Goal: Entertainment & Leisure: Consume media (video, audio)

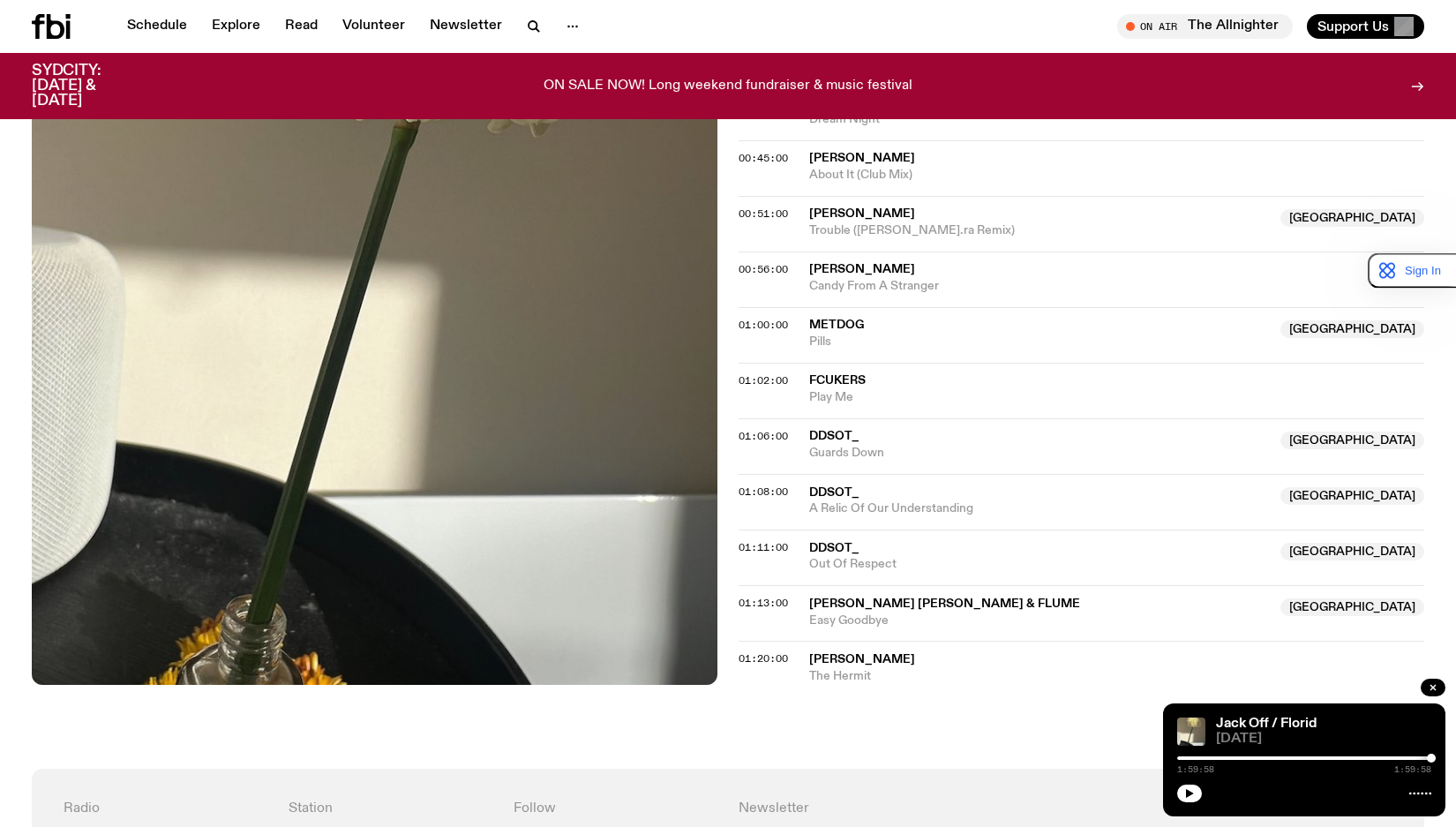
scroll to position [1186, 0]
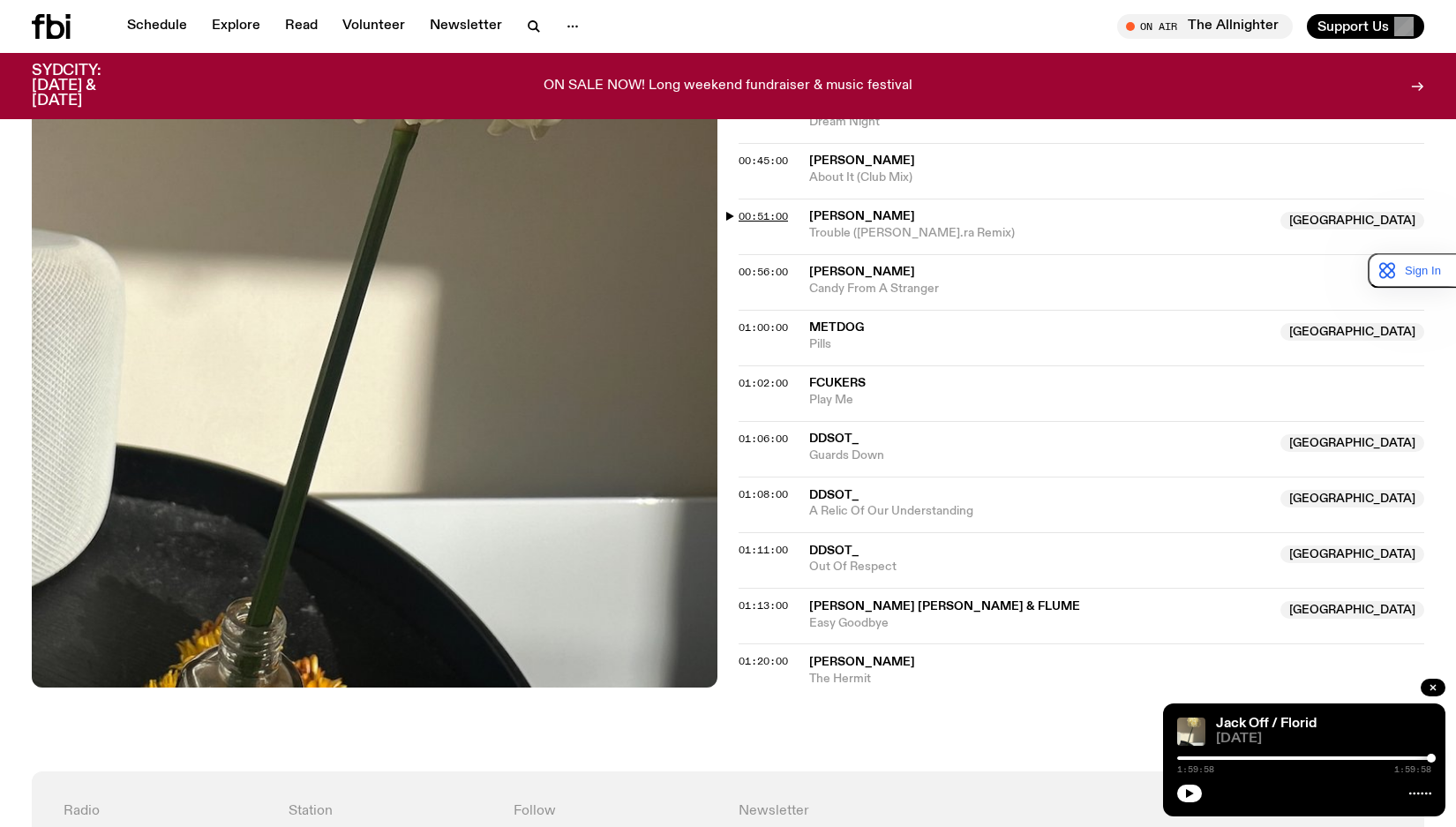
click at [765, 210] on span "00:51:00" at bounding box center [763, 216] width 49 height 15
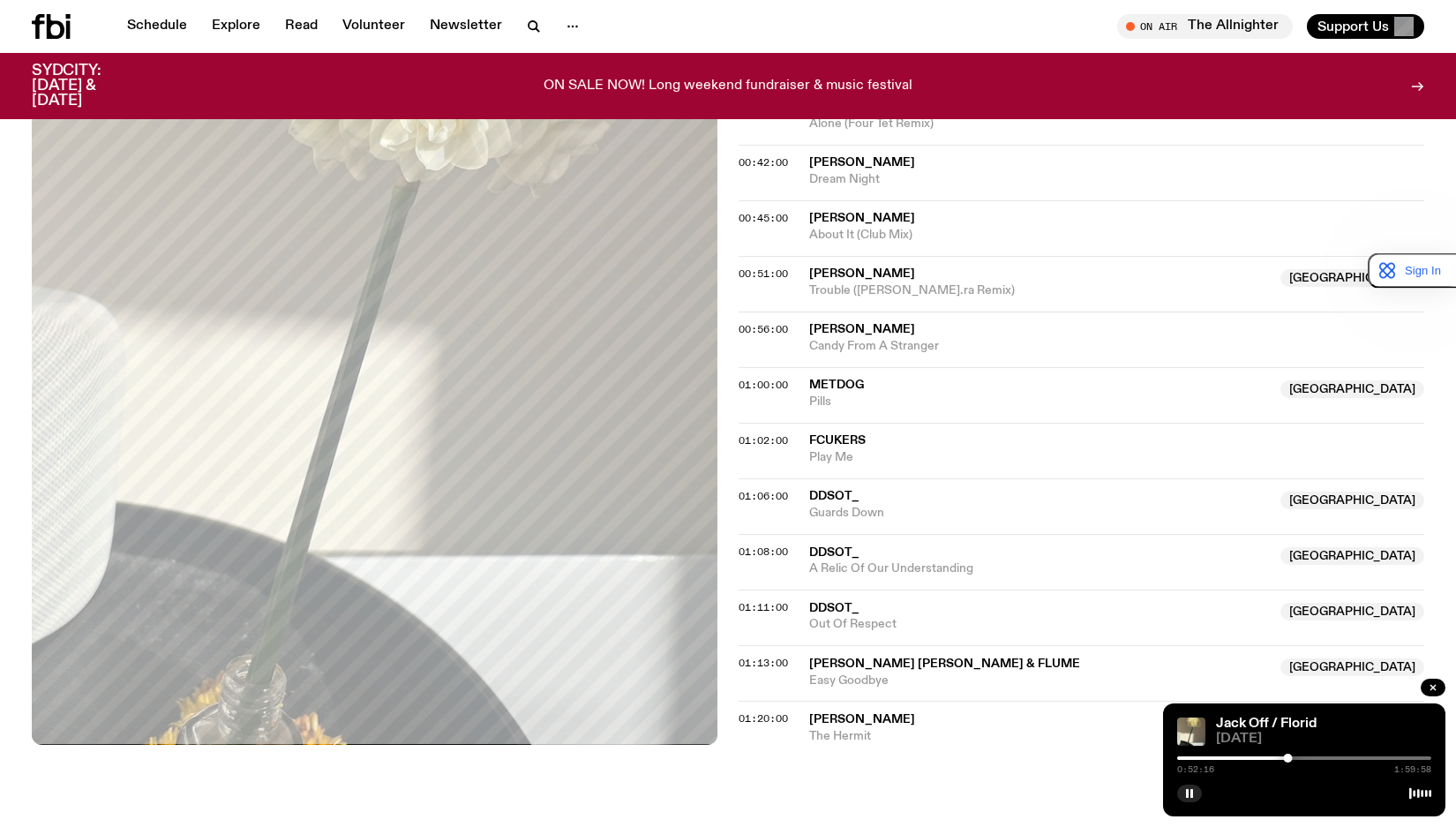
scroll to position [1098, 0]
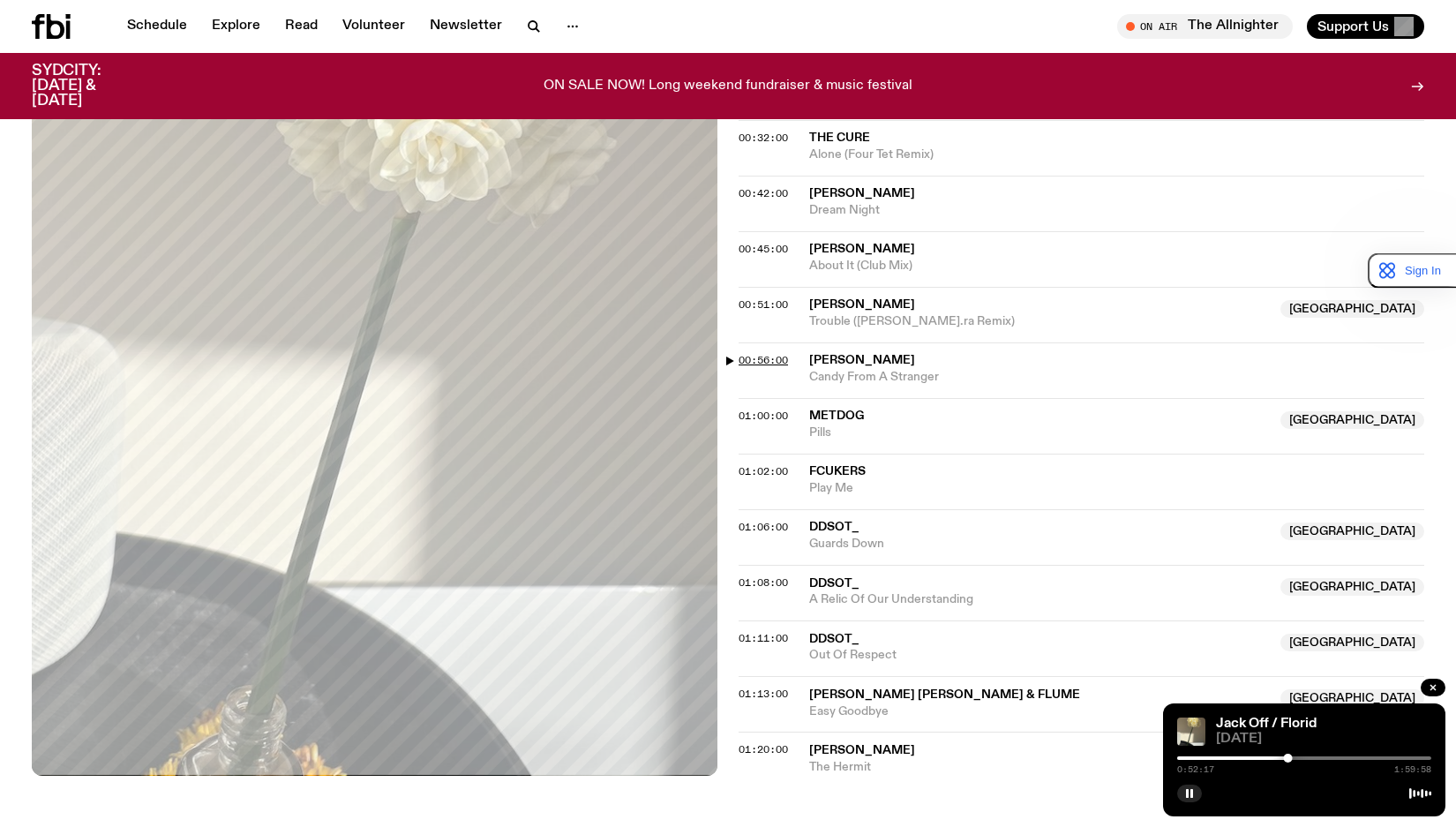
click at [779, 359] on span "00:56:00" at bounding box center [763, 360] width 49 height 15
click at [768, 411] on span "01:00:00" at bounding box center [763, 415] width 49 height 15
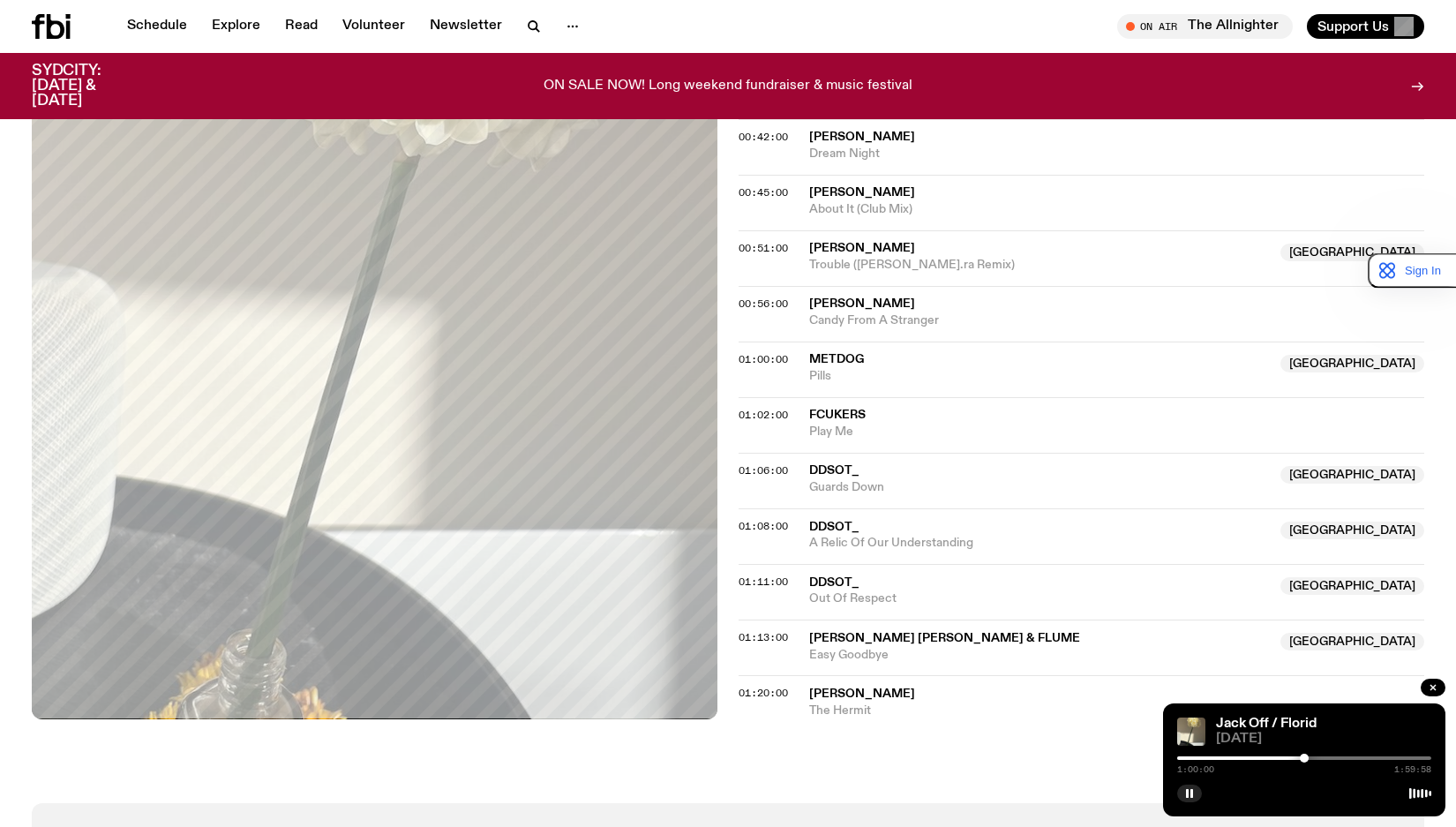
scroll to position [1186, 0]
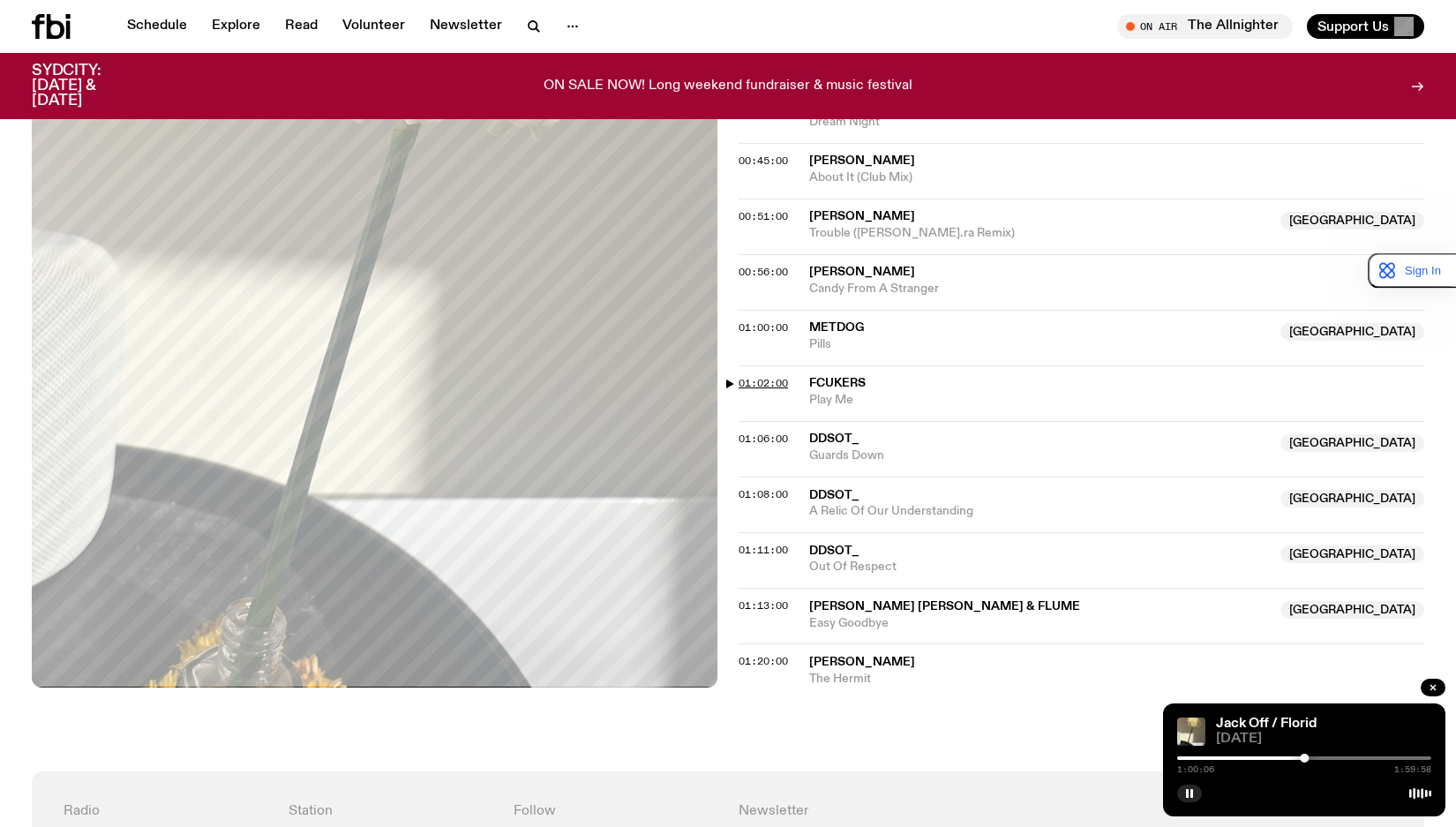
click at [776, 385] on span "01:02:00" at bounding box center [763, 383] width 49 height 15
click at [762, 612] on span "01:13:00" at bounding box center [763, 605] width 49 height 15
click at [760, 656] on span "01:20:00" at bounding box center [763, 660] width 49 height 15
click at [1357, 754] on div "1:20:02 1:59:58" at bounding box center [1304, 763] width 254 height 21
click at [1392, 754] on div "1:20:02 1:59:58" at bounding box center [1304, 763] width 254 height 21
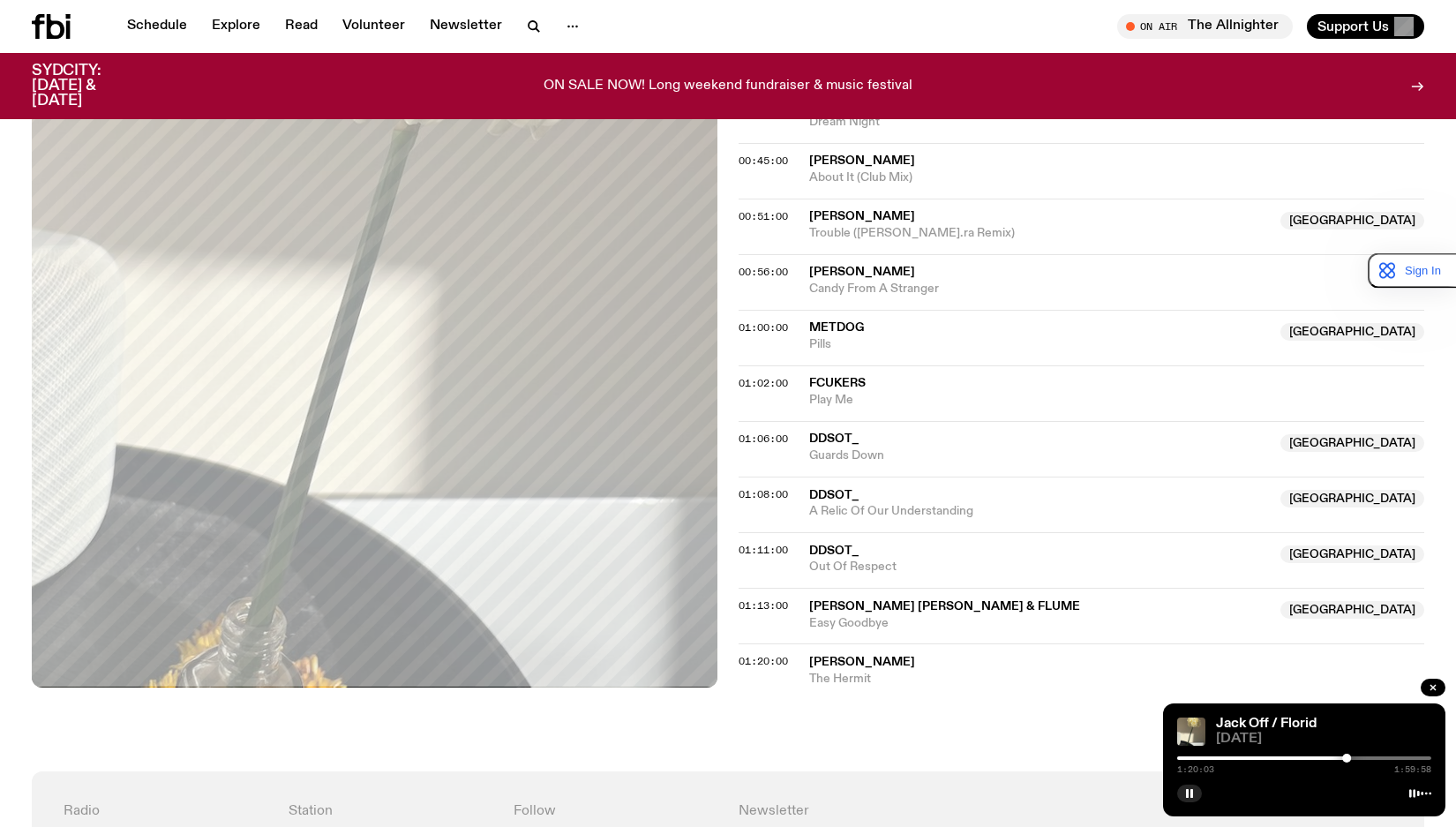
click at [1389, 758] on div at bounding box center [1304, 758] width 254 height 4
click at [769, 606] on span "01:13:00" at bounding box center [763, 605] width 49 height 15
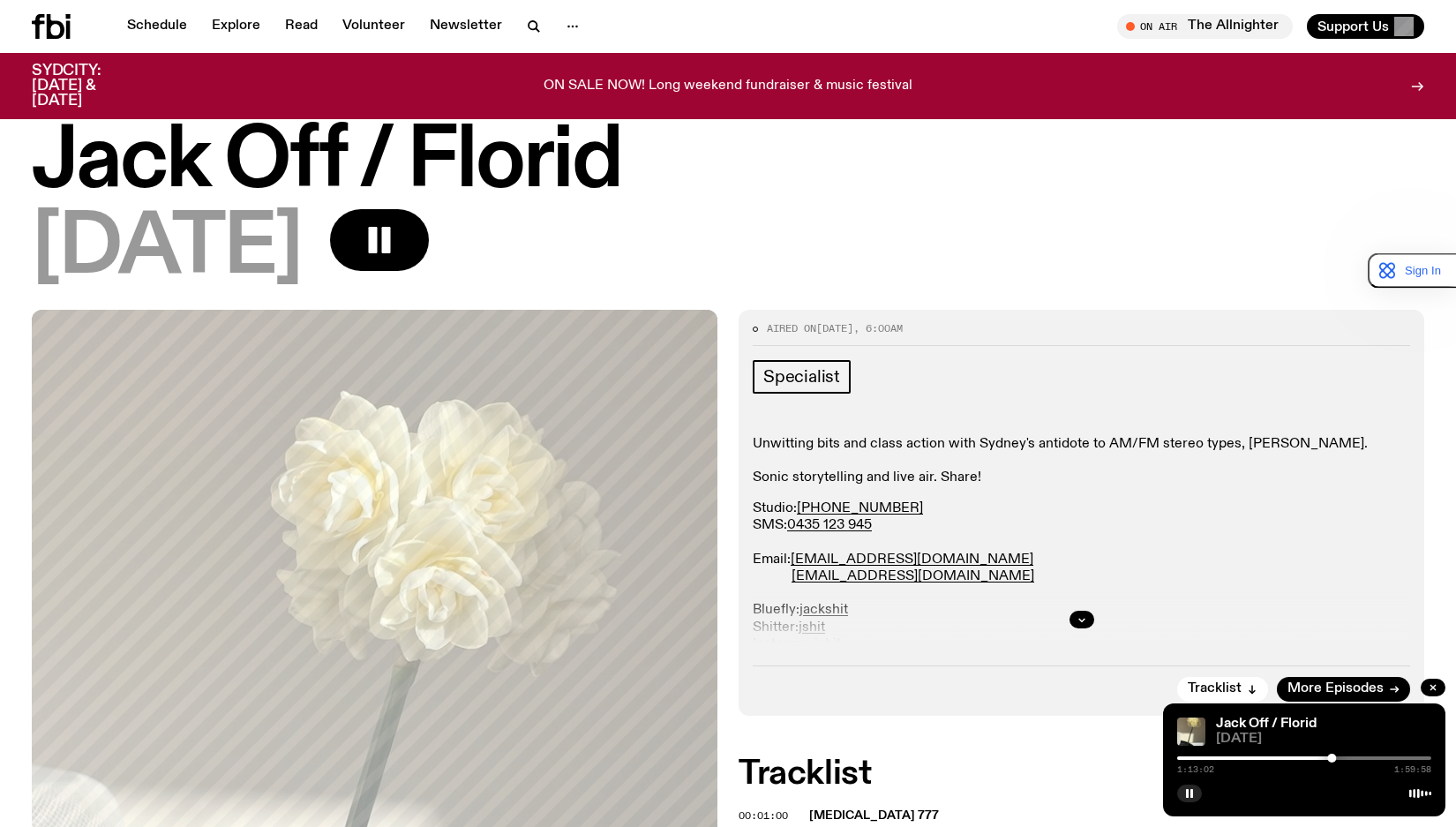
scroll to position [0, 0]
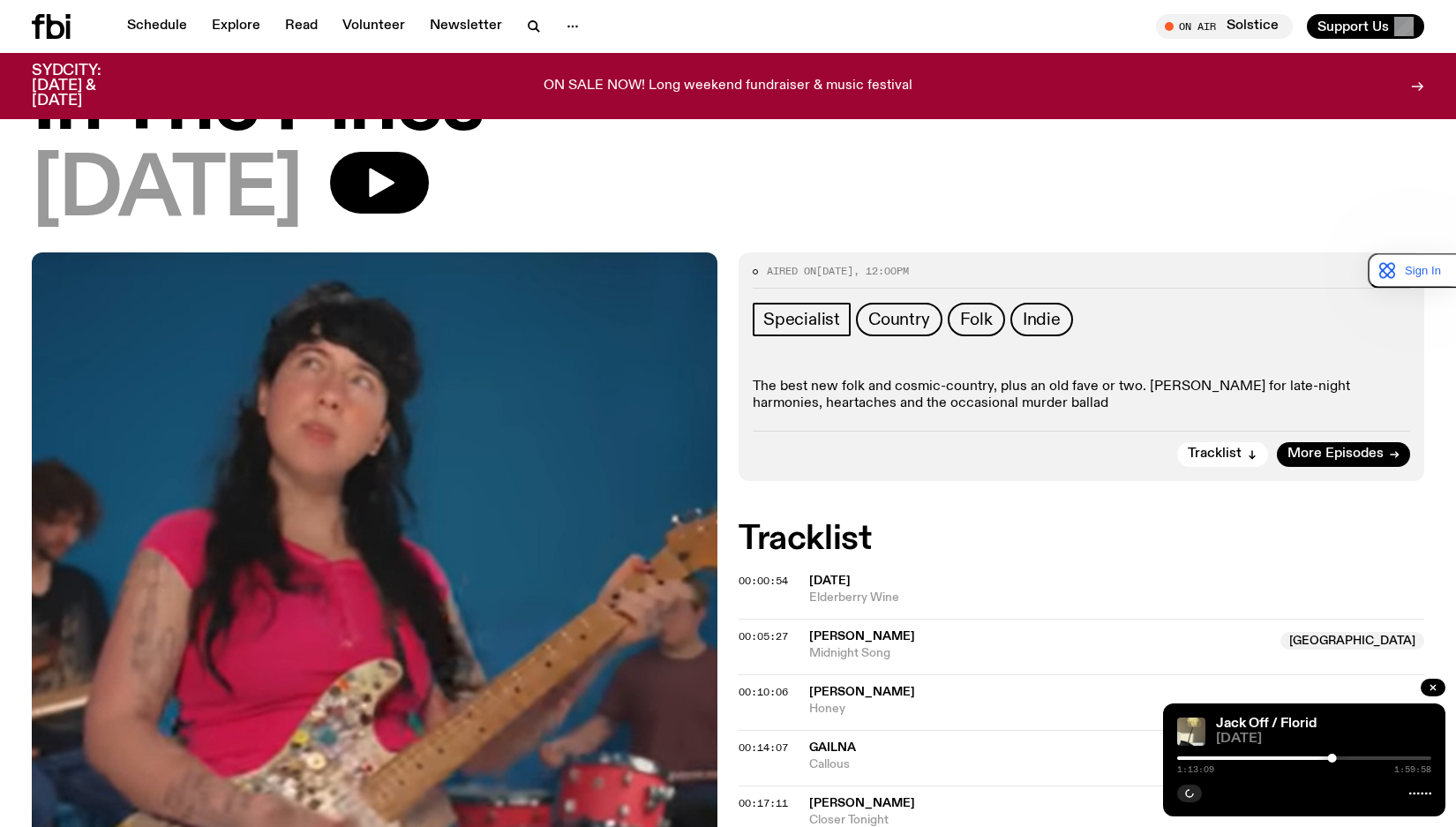
scroll to position [80, 0]
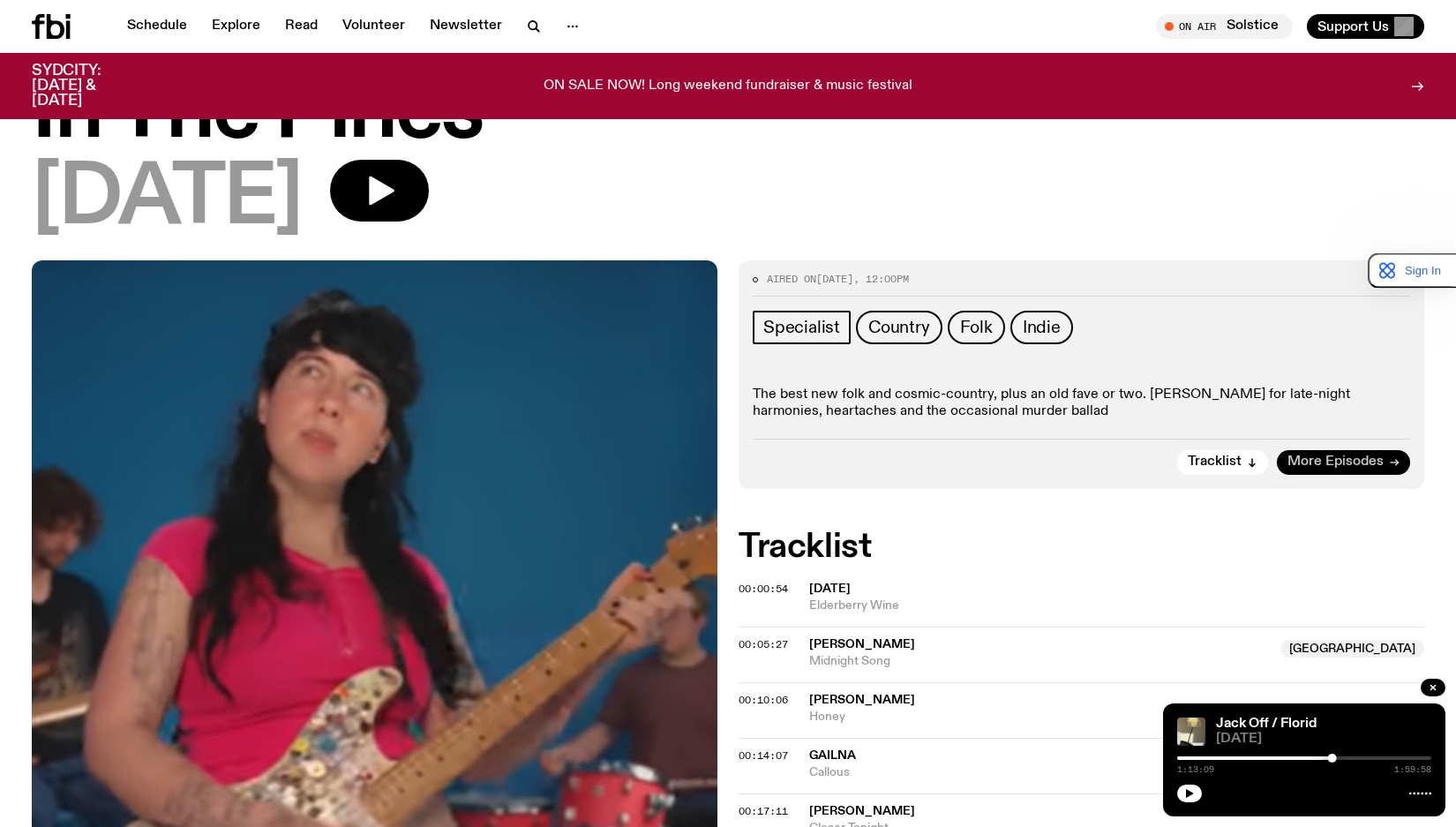
click at [1372, 463] on span "More Episodes" at bounding box center [1335, 462] width 96 height 14
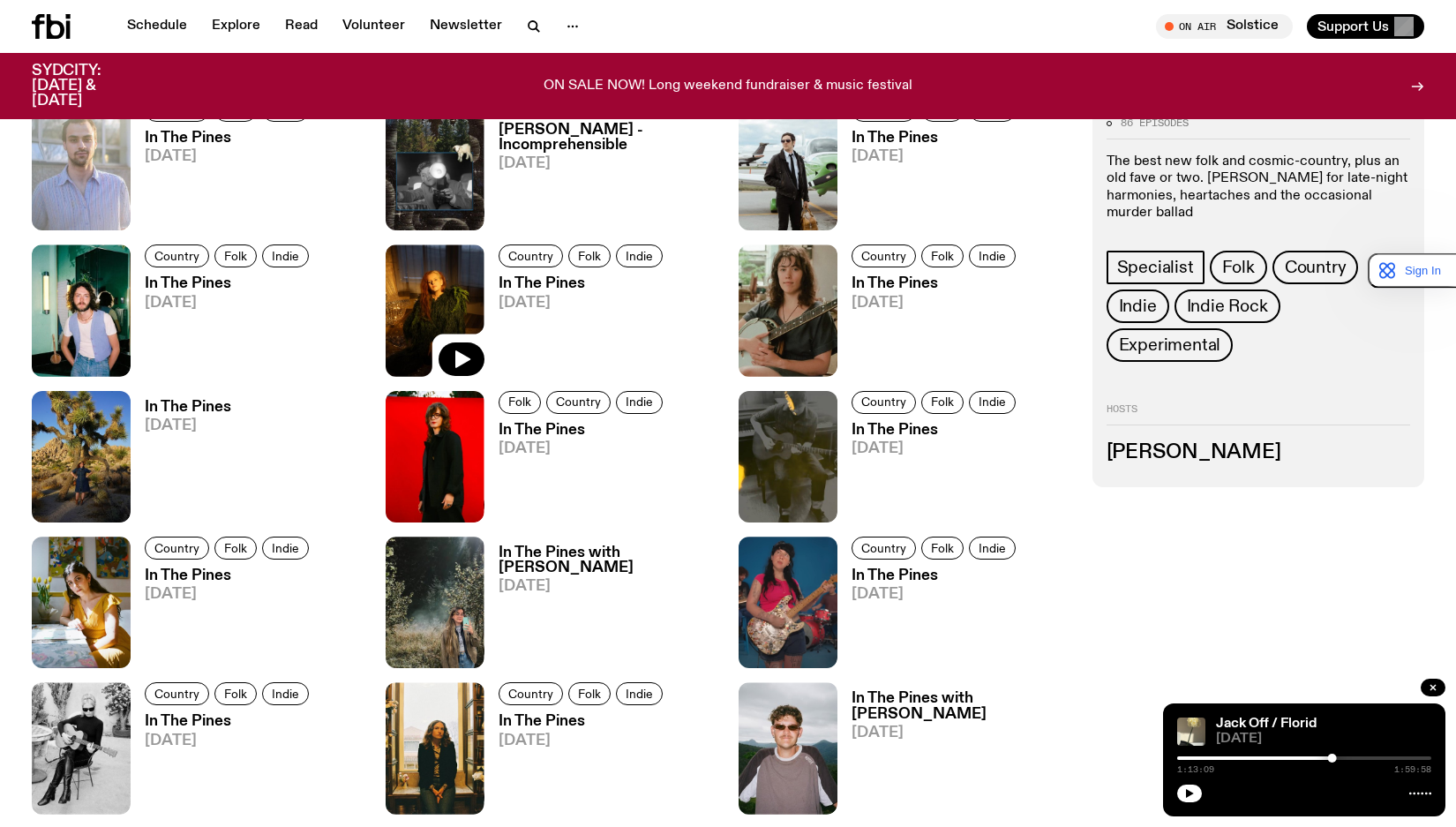
scroll to position [1067, 0]
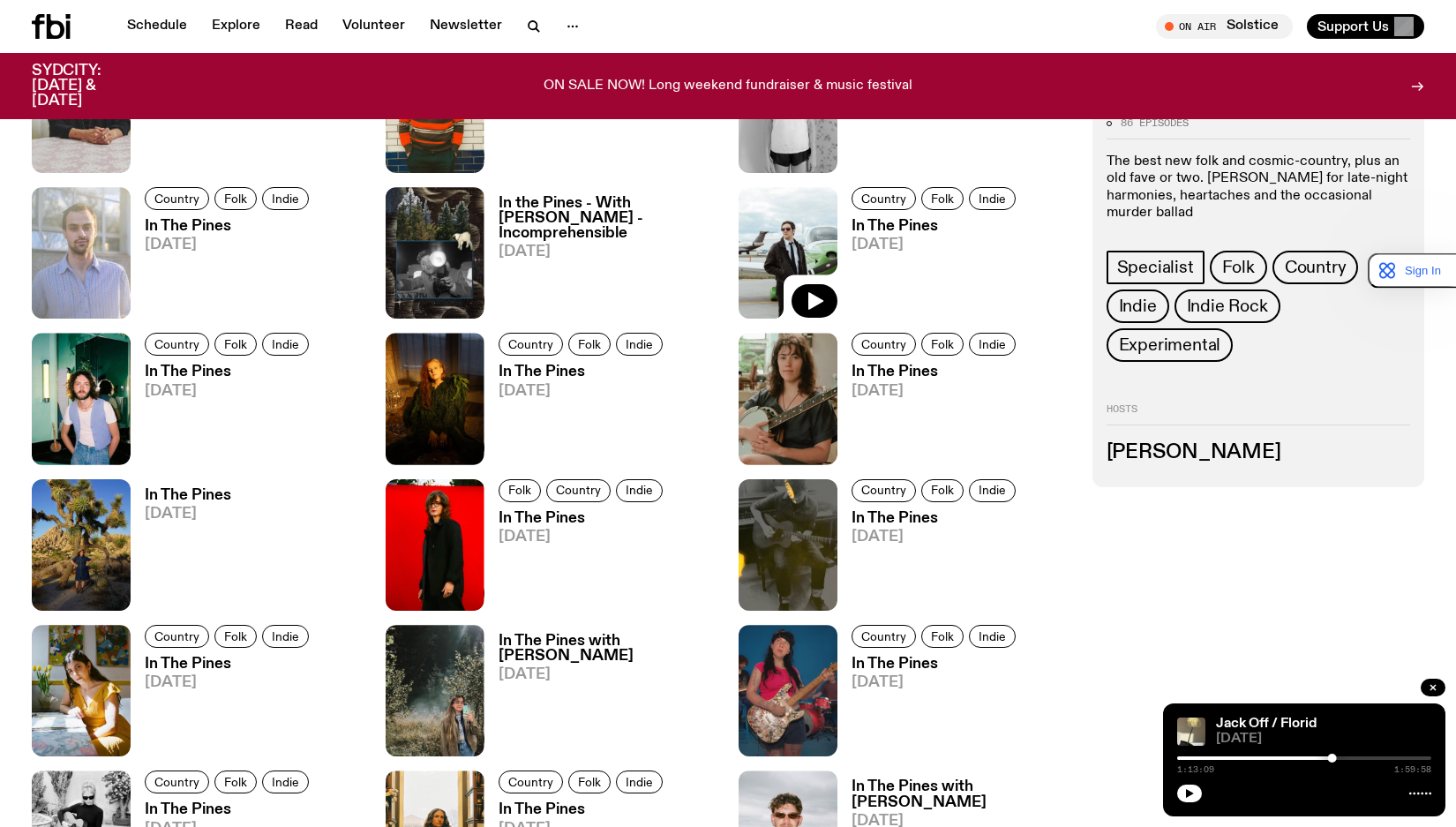
click at [807, 233] on img at bounding box center [788, 253] width 99 height 132
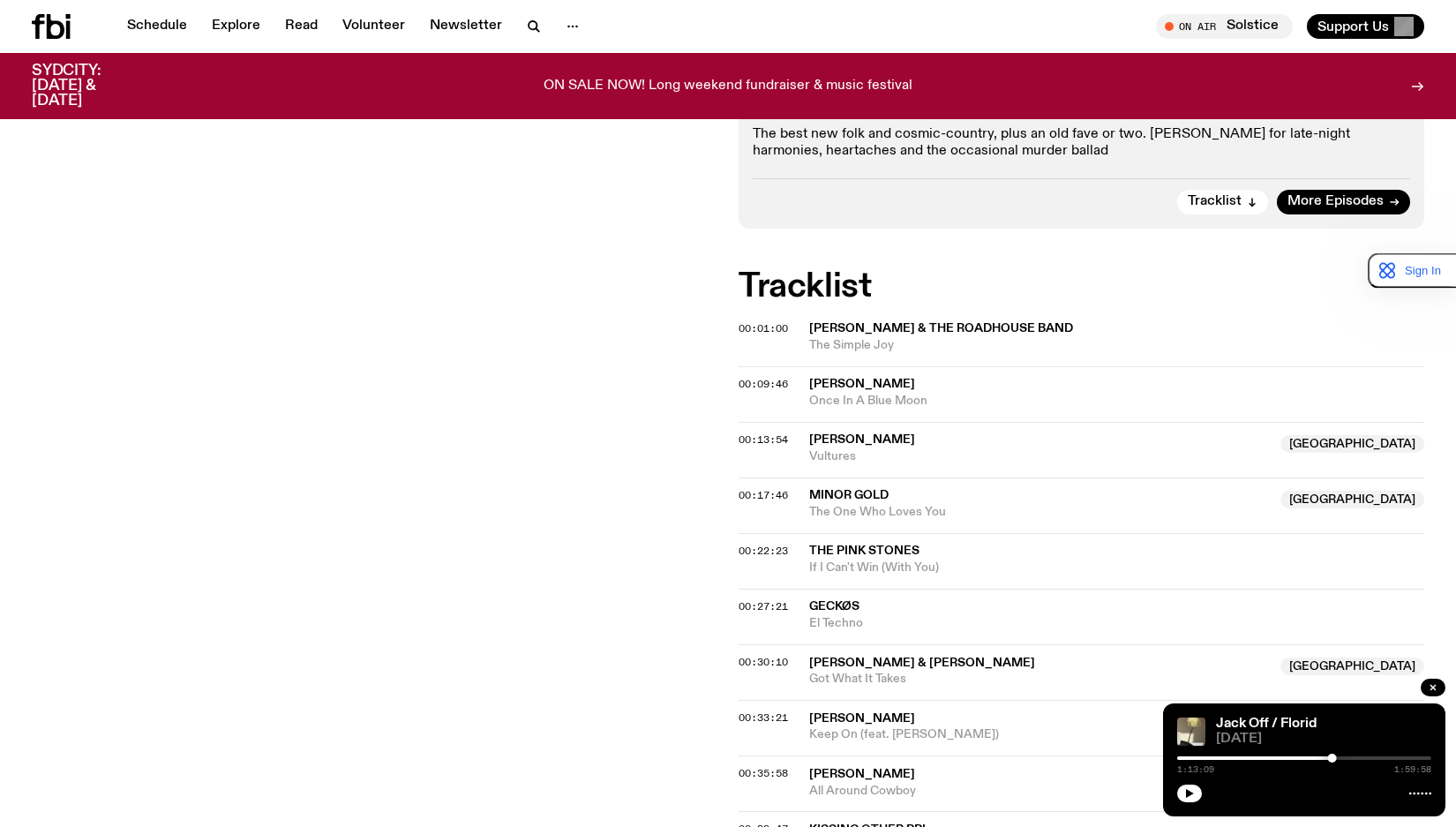
scroll to position [339, 0]
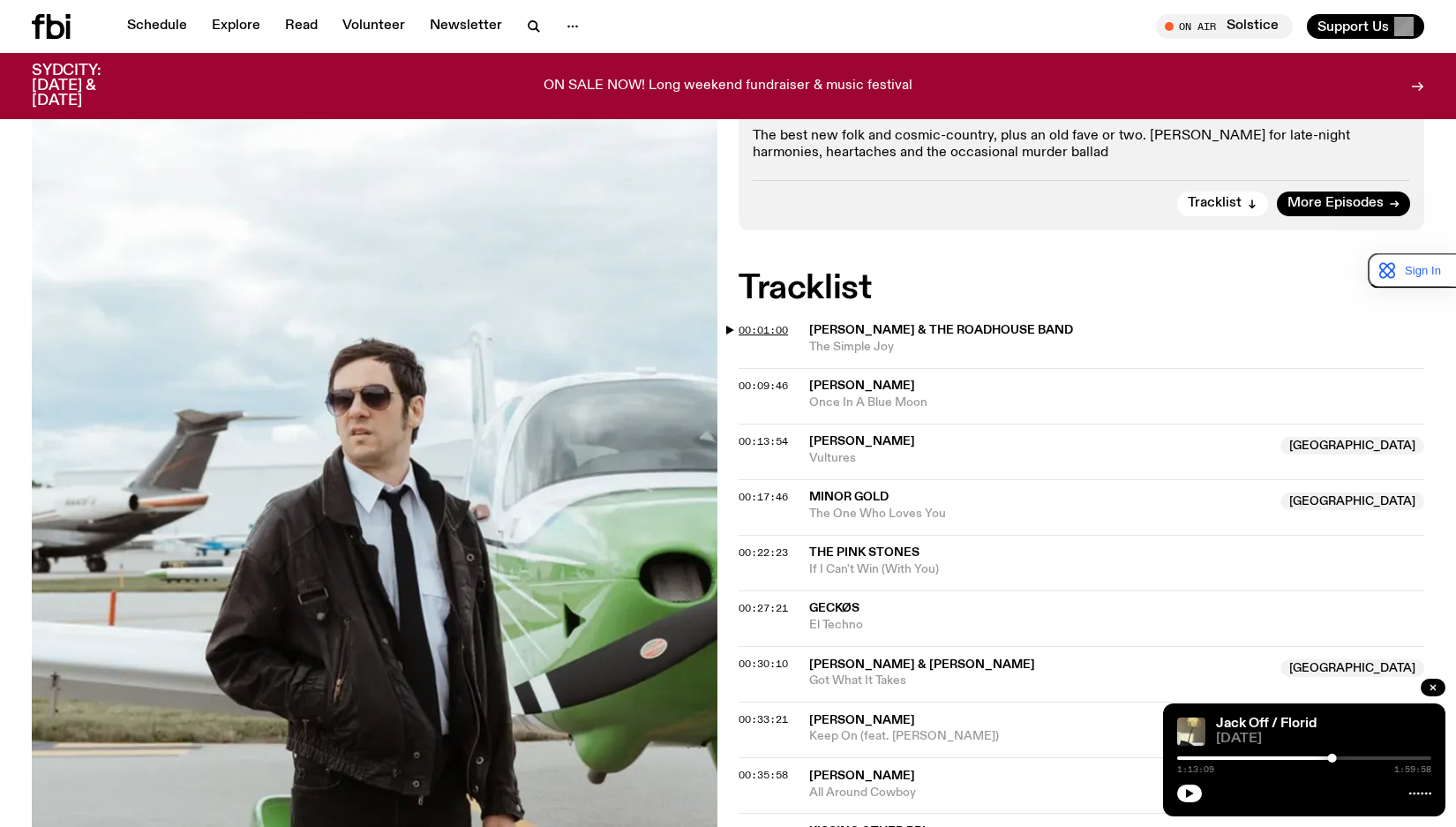
click at [774, 331] on span "00:01:00" at bounding box center [763, 330] width 49 height 15
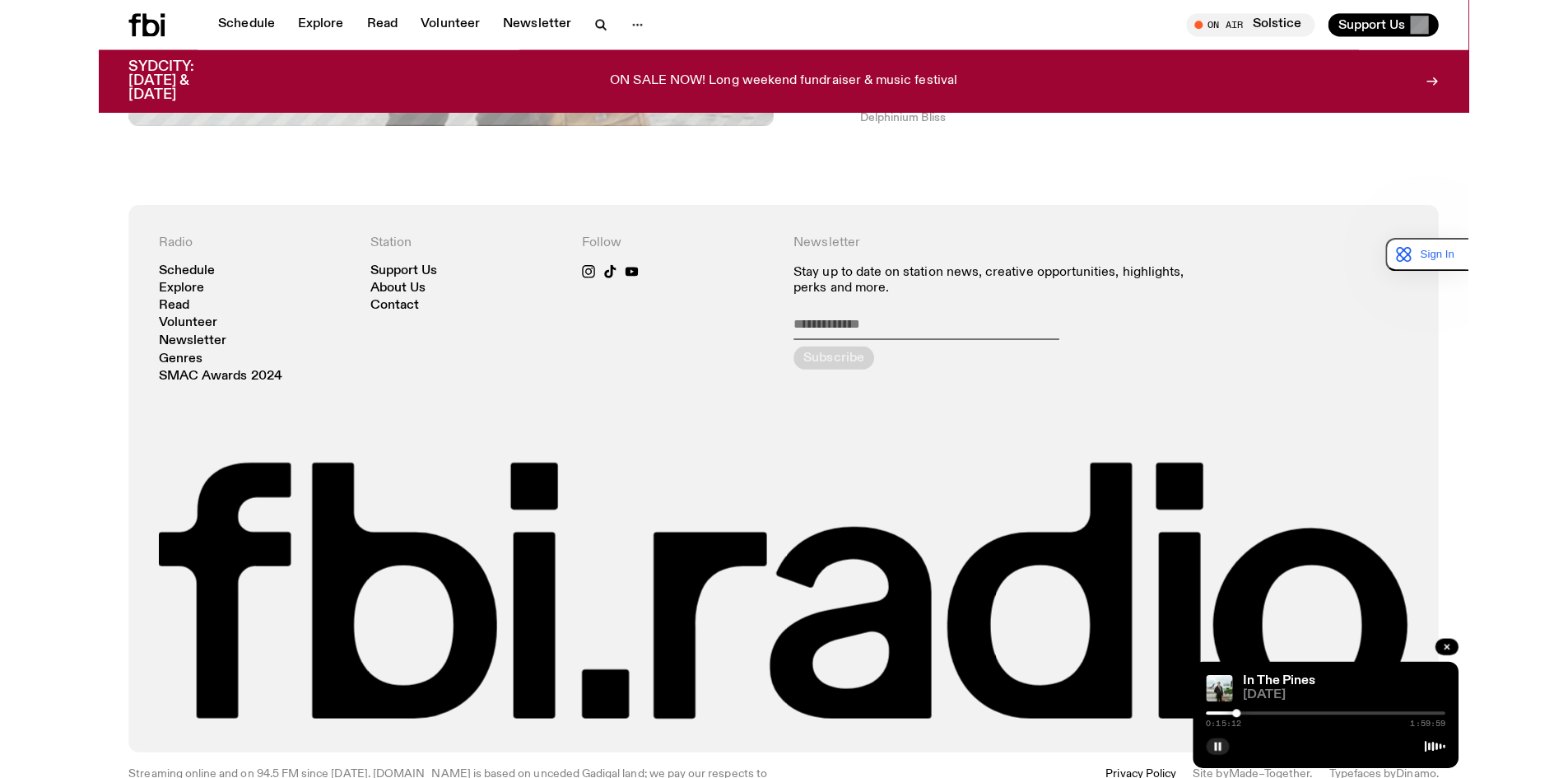
scroll to position [2000, 0]
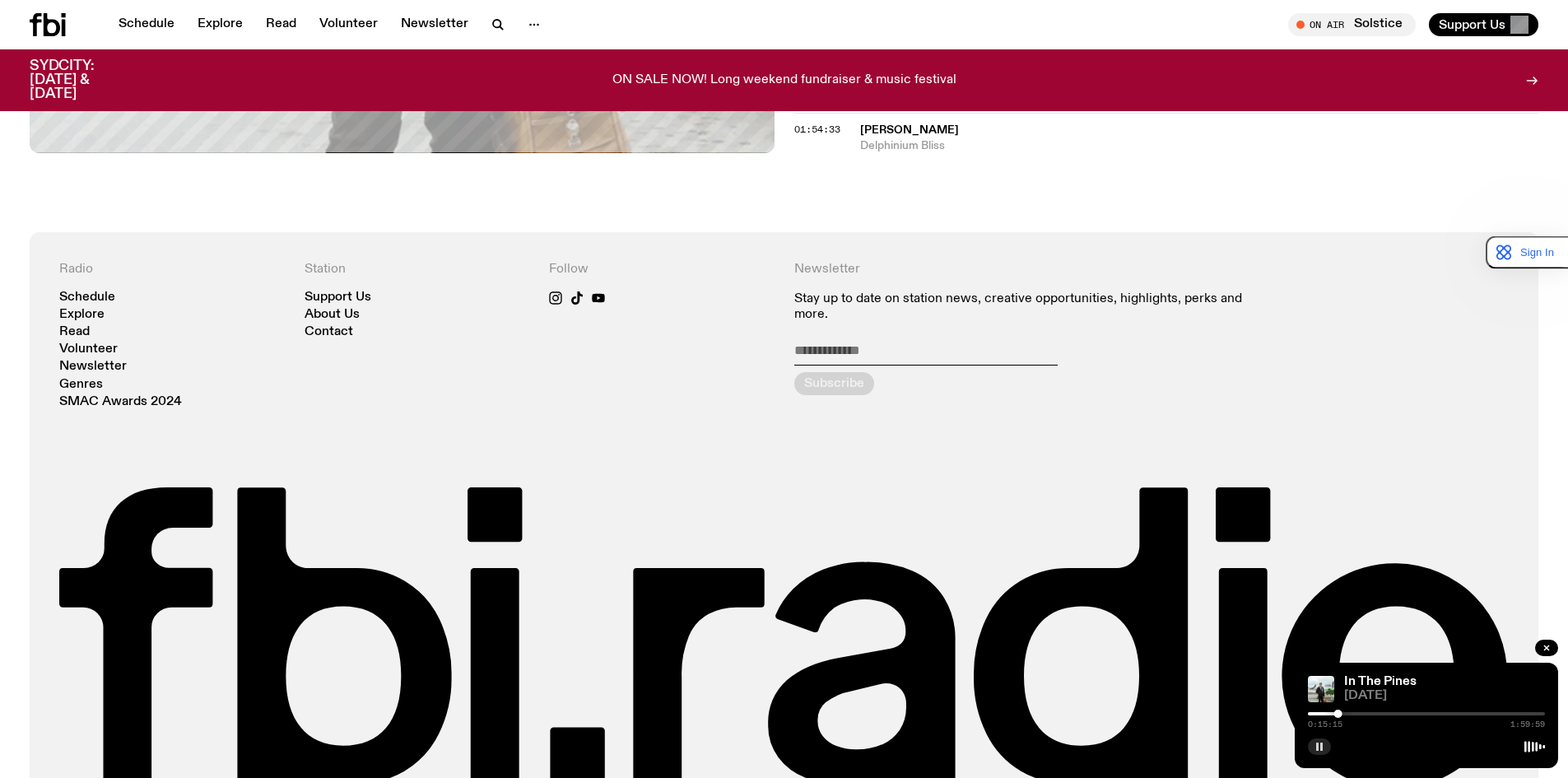
click at [1326, 747] on button "button" at bounding box center [1320, 746] width 23 height 16
